Goal: Task Accomplishment & Management: Use online tool/utility

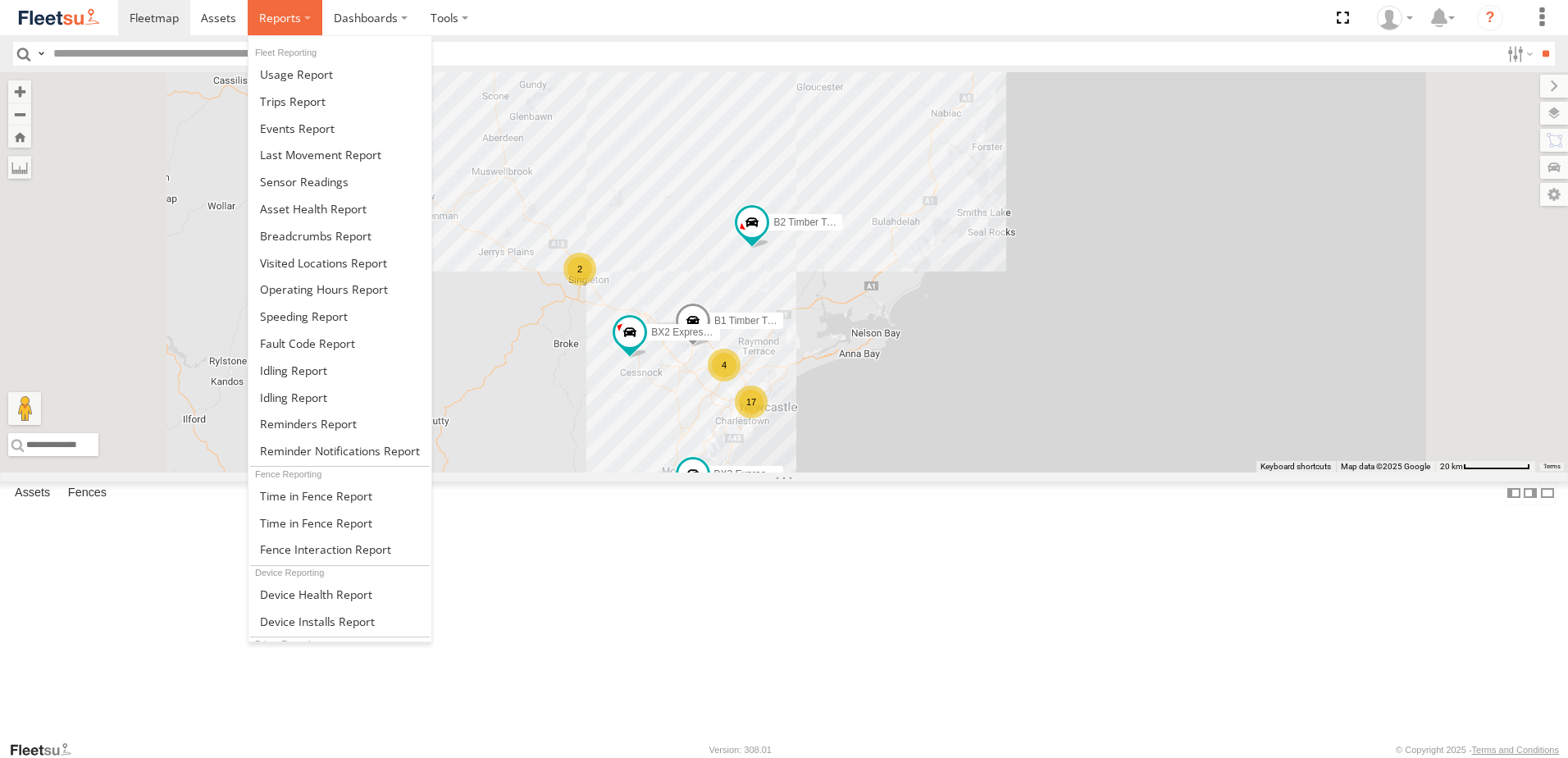
click at [306, 16] on label at bounding box center [285, 17] width 75 height 35
click at [291, 233] on span at bounding box center [315, 236] width 111 height 16
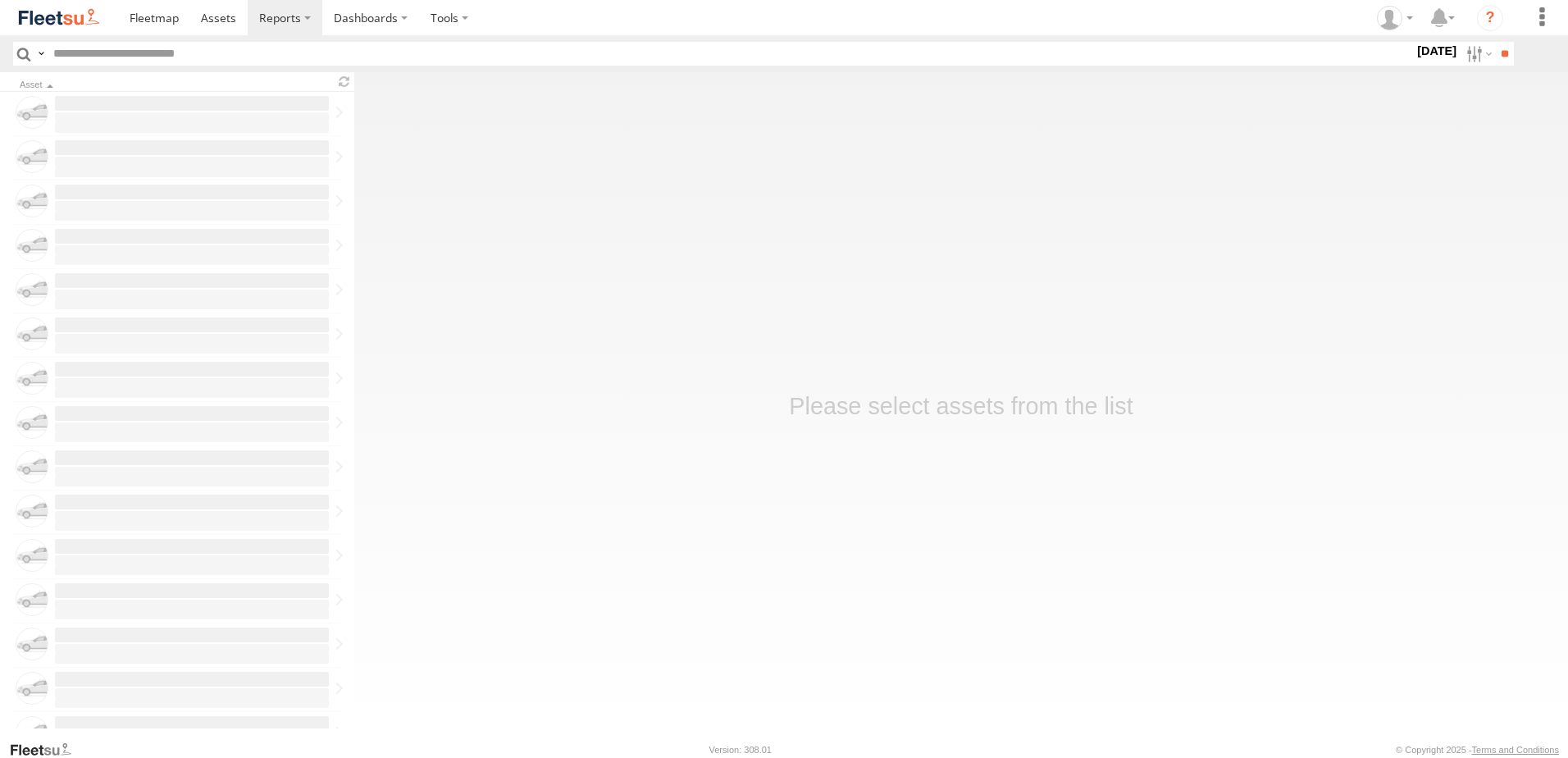
click at [1414, 47] on label "[DATE]" at bounding box center [1436, 50] width 46 height 18
click at [0, 0] on label at bounding box center [0, 0] width 0 height 0
drag, startPoint x: 1116, startPoint y: 425, endPoint x: 1112, endPoint y: 440, distance: 15.5
click at [0, 0] on span "NHS_Beresfield" at bounding box center [0, 0] width 0 height 0
drag, startPoint x: 1116, startPoint y: 440, endPoint x: 1116, endPoint y: 451, distance: 11.0
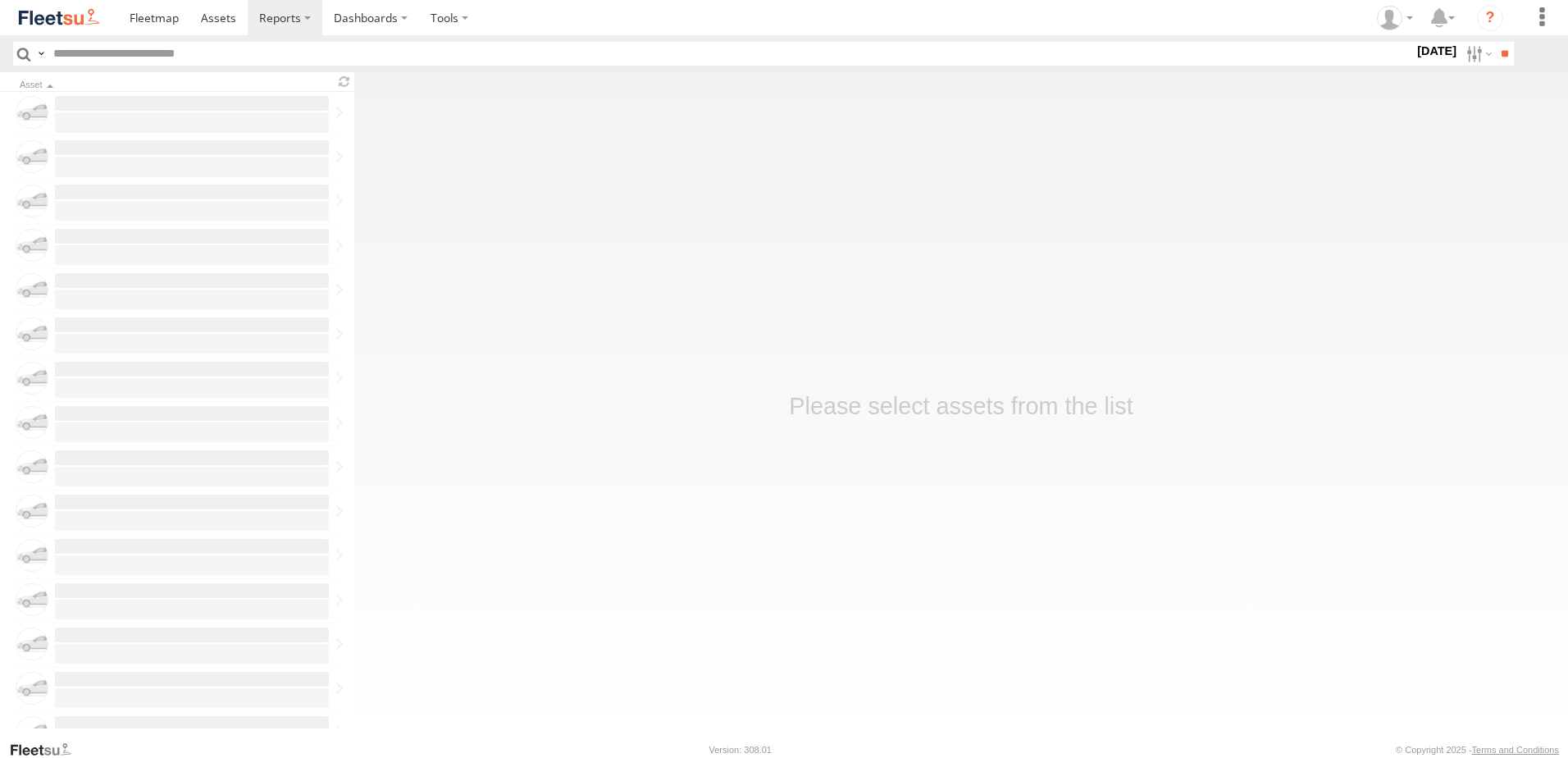
click at [1414, 66] on div "BID:60176 - SON: 1469051 BID:60398 - SON: 1940569 BID:60722 - SON: 1942066 BID:…" at bounding box center [1414, 53] width 0 height 24
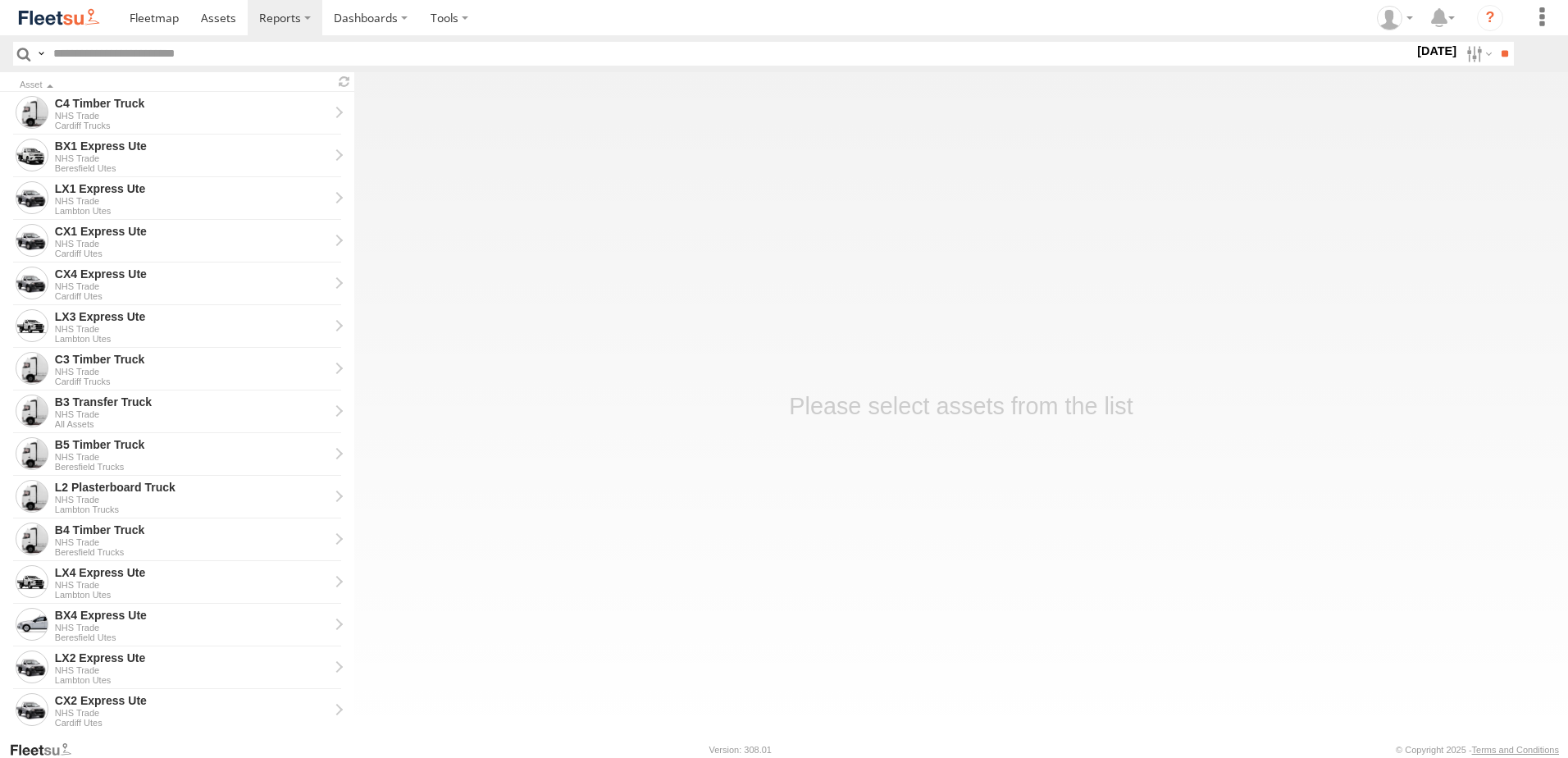
click at [1414, 44] on div "NHS_Cardiff" at bounding box center [1414, 44] width 0 height 0
click at [0, 0] on span "NHS_Cardiff" at bounding box center [0, 0] width 0 height 0
click at [0, 0] on span "NHS_Lambton" at bounding box center [0, 0] width 0 height 0
click at [1500, 54] on input "**" at bounding box center [1503, 53] width 18 height 24
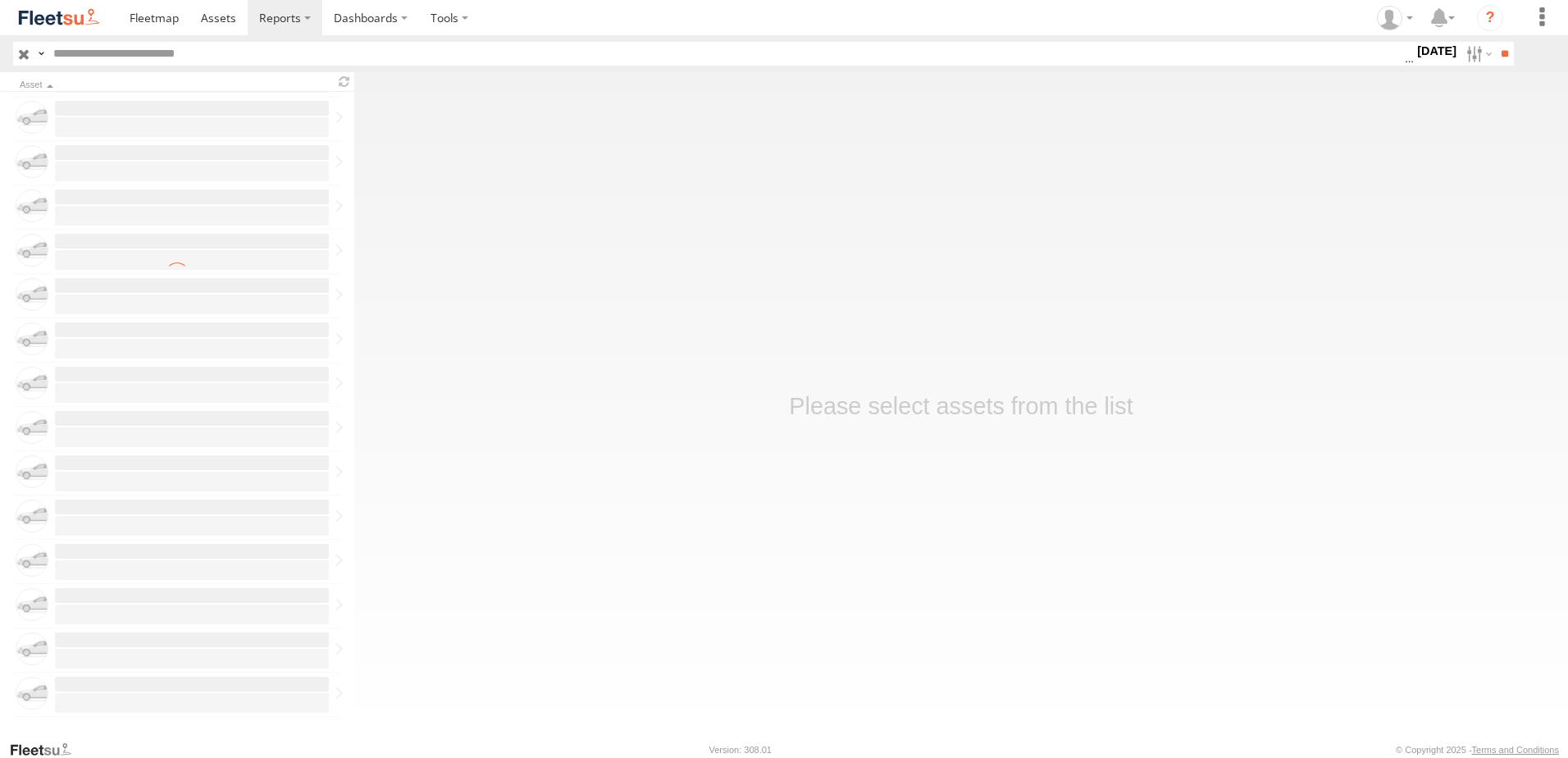
scroll to position [1602, 0]
